Goal: Task Accomplishment & Management: Manage account settings

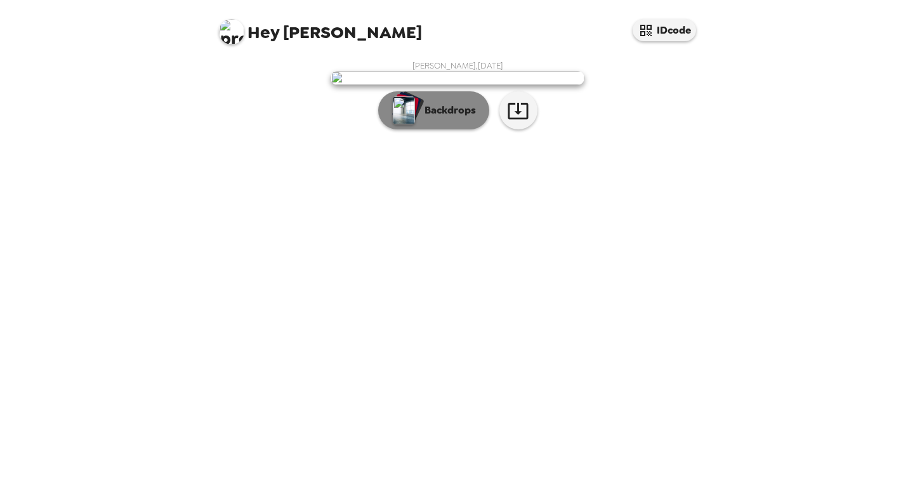
click at [459, 118] on p "Backdrops" at bounding box center [447, 110] width 58 height 15
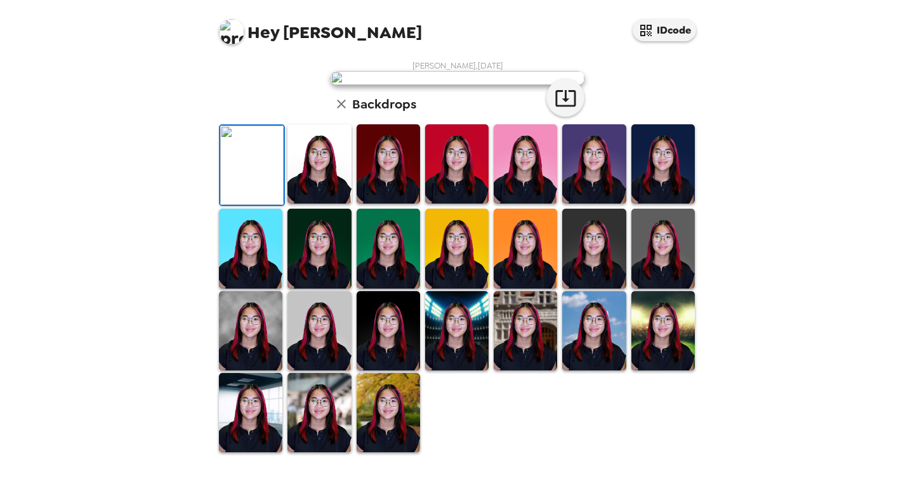
click at [657, 204] on img at bounding box center [662, 163] width 63 height 79
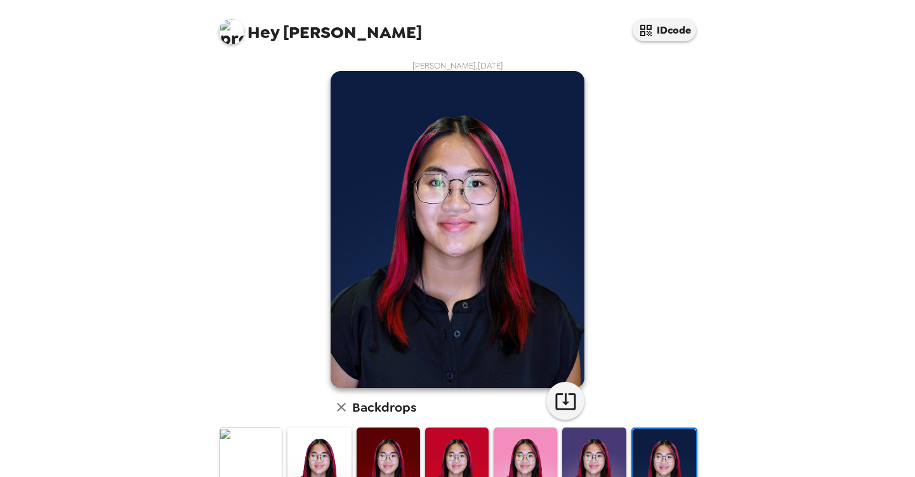
click at [391, 438] on img at bounding box center [387, 467] width 63 height 79
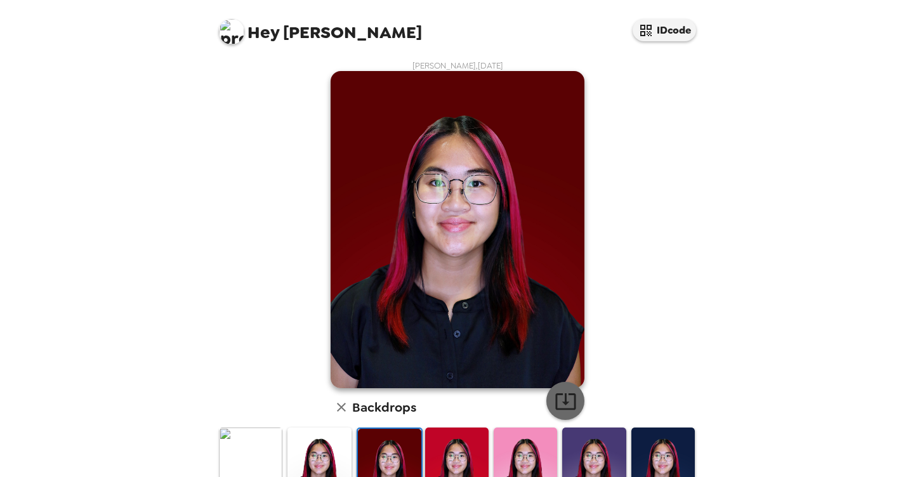
click at [580, 389] on button "button" at bounding box center [565, 401] width 38 height 38
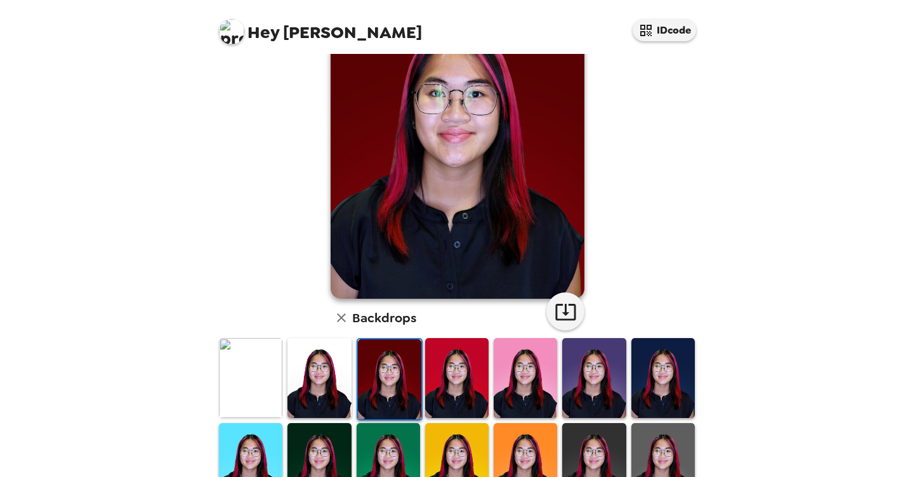
click at [249, 370] on img at bounding box center [250, 377] width 63 height 79
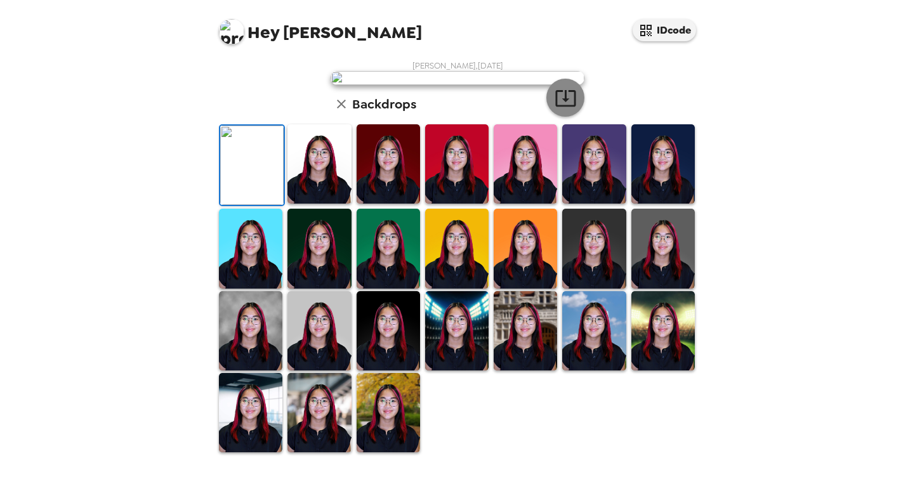
click at [565, 107] on icon "button" at bounding box center [565, 98] width 20 height 16
click at [232, 30] on img at bounding box center [231, 31] width 25 height 25
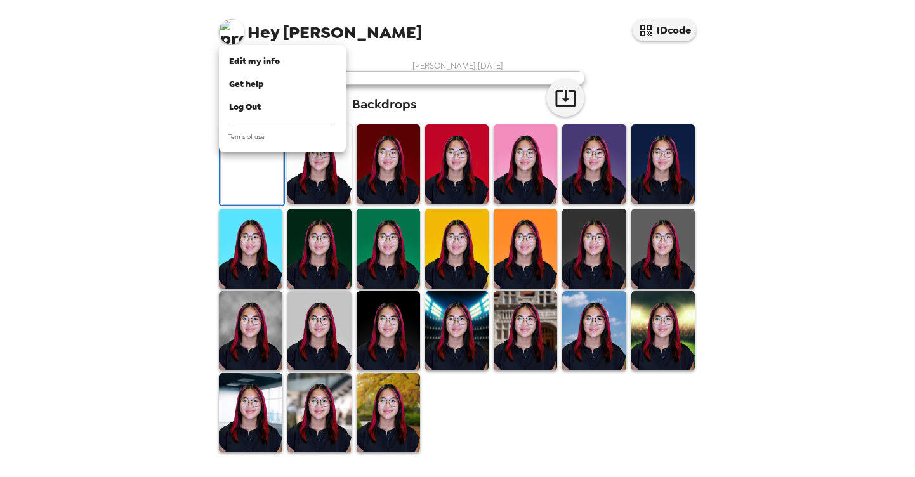
click at [438, 13] on div at bounding box center [457, 238] width 915 height 477
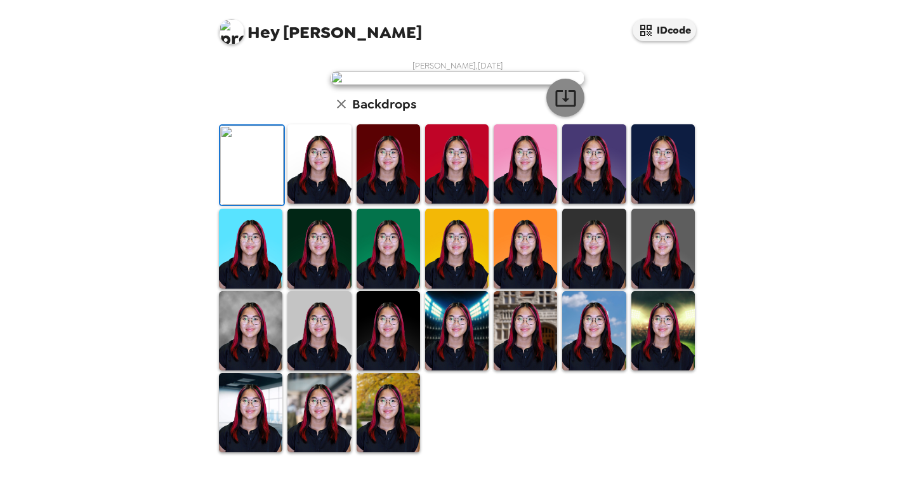
click at [559, 109] on icon "button" at bounding box center [565, 98] width 22 height 22
click at [663, 204] on img at bounding box center [662, 163] width 63 height 79
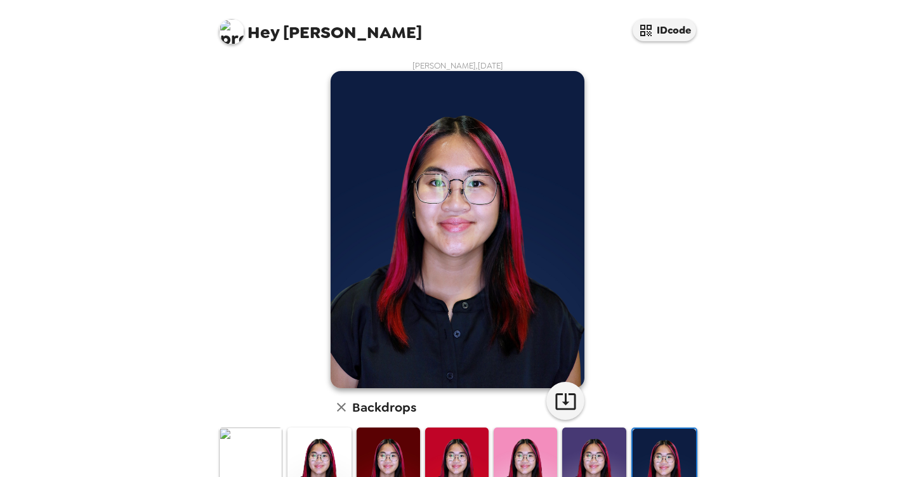
scroll to position [0, 0]
click at [570, 402] on icon "button" at bounding box center [565, 401] width 22 height 22
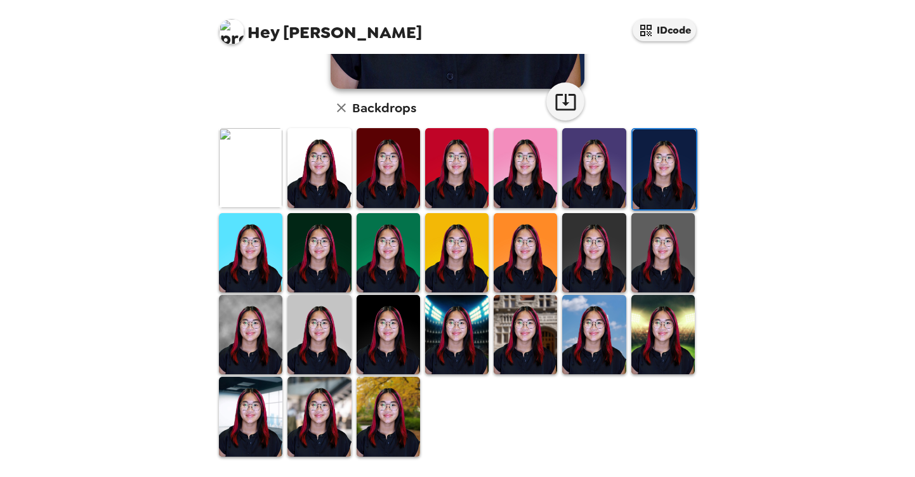
scroll to position [299, 0]
click at [412, 386] on img at bounding box center [387, 416] width 63 height 79
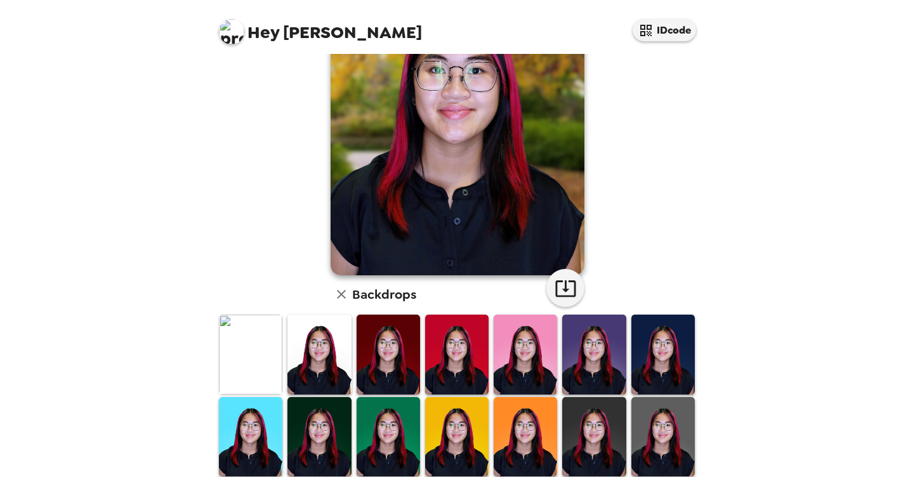
scroll to position [114, 0]
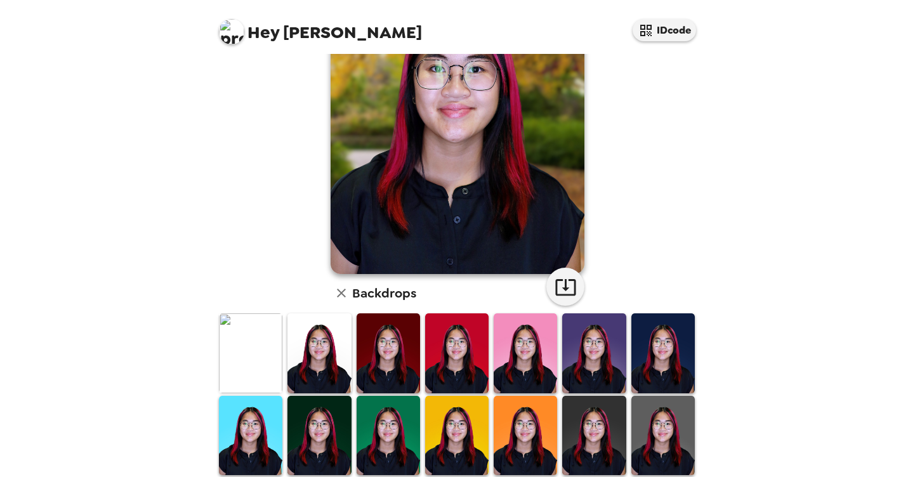
click at [334, 328] on img at bounding box center [318, 352] width 63 height 79
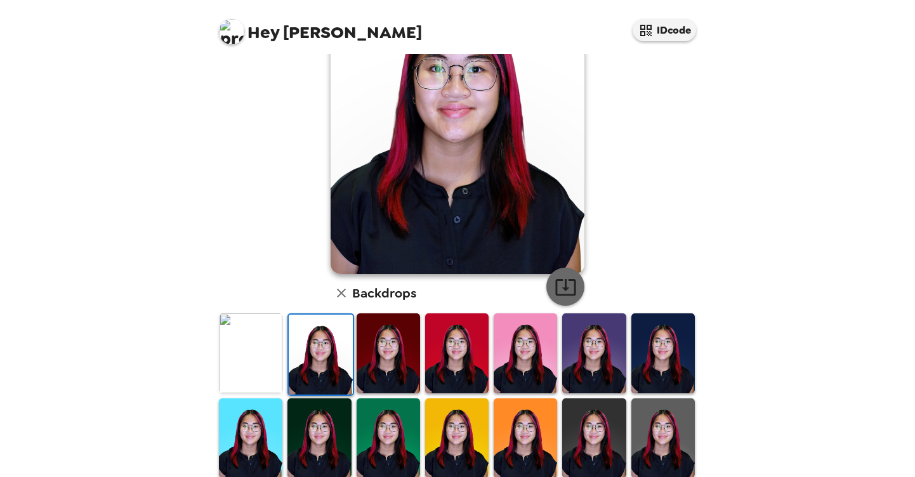
click at [565, 288] on icon "button" at bounding box center [565, 287] width 20 height 16
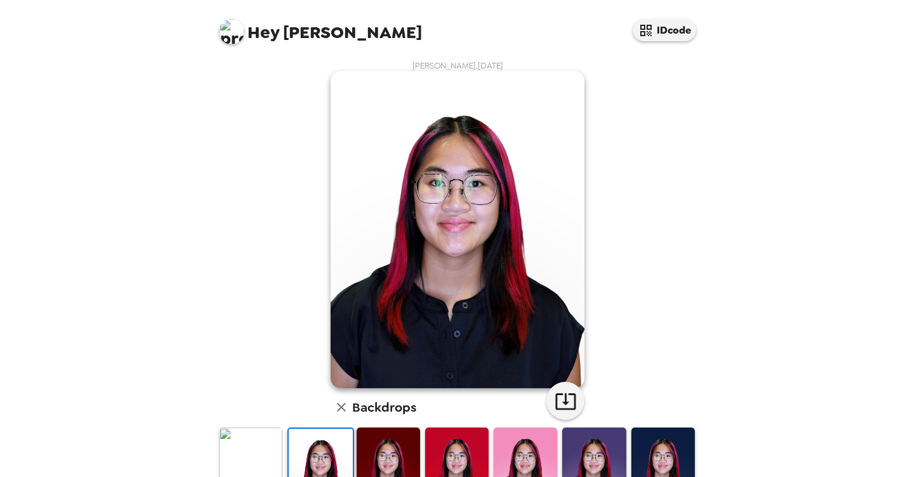
scroll to position [280, 0]
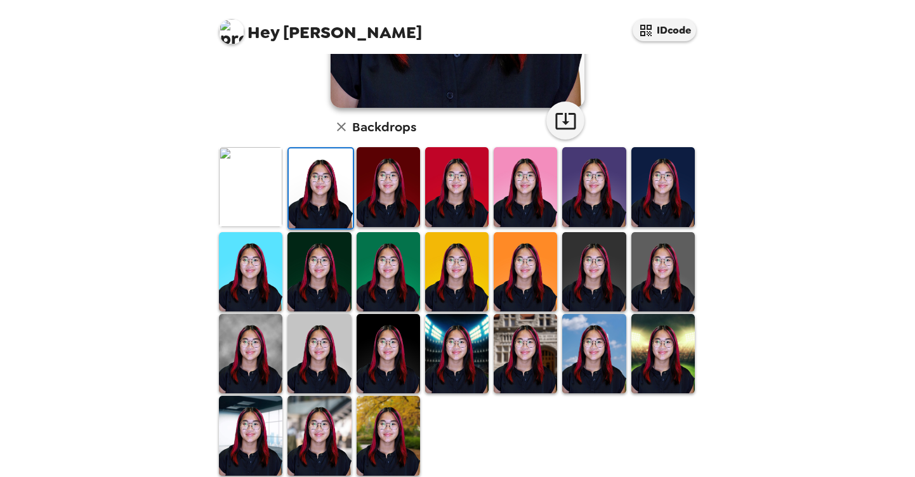
click at [325, 181] on img at bounding box center [320, 187] width 63 height 79
click at [390, 129] on h6 "Backdrops" at bounding box center [384, 127] width 64 height 20
click at [341, 130] on icon "button" at bounding box center [341, 126] width 15 height 15
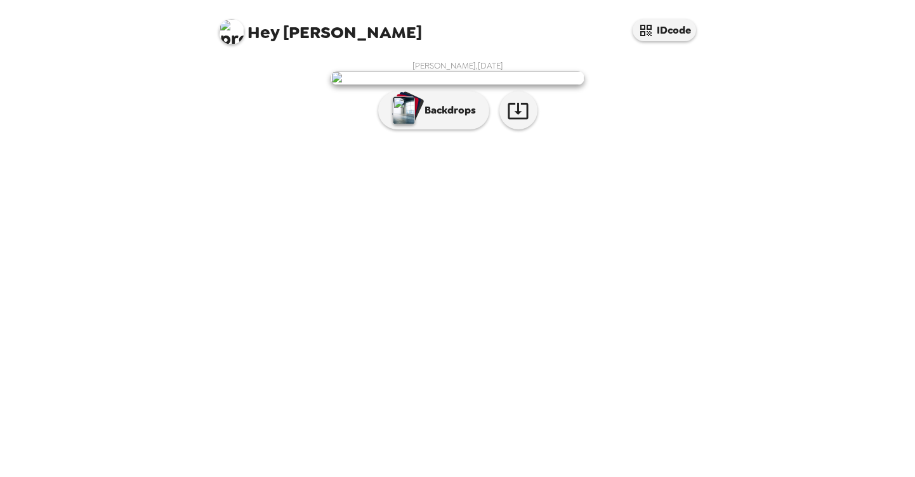
scroll to position [0, 0]
